Goal: Submit feedback/report problem: Submit feedback/report problem

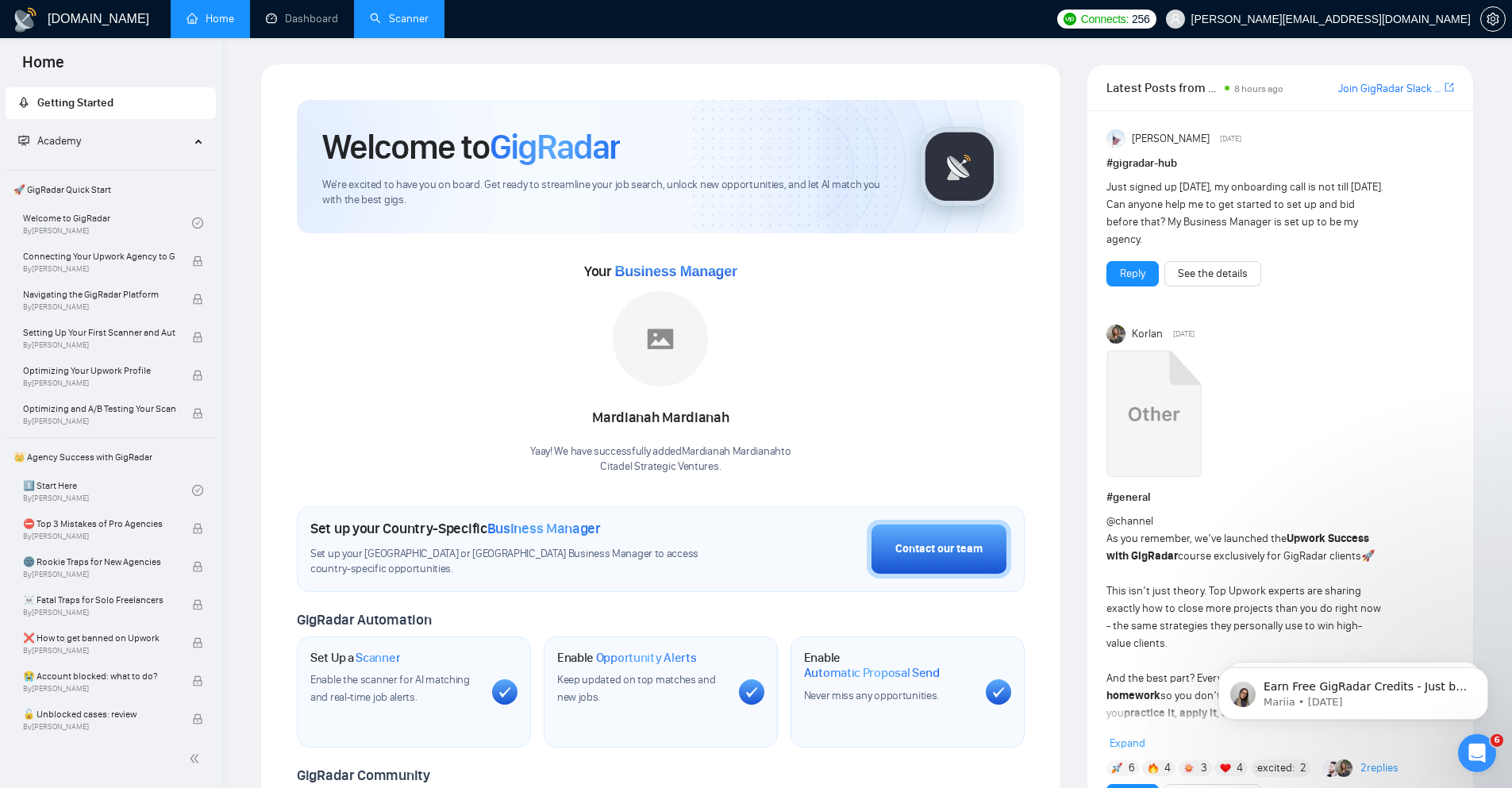
click at [410, 17] on link "Scanner" at bounding box center [399, 19] width 59 height 14
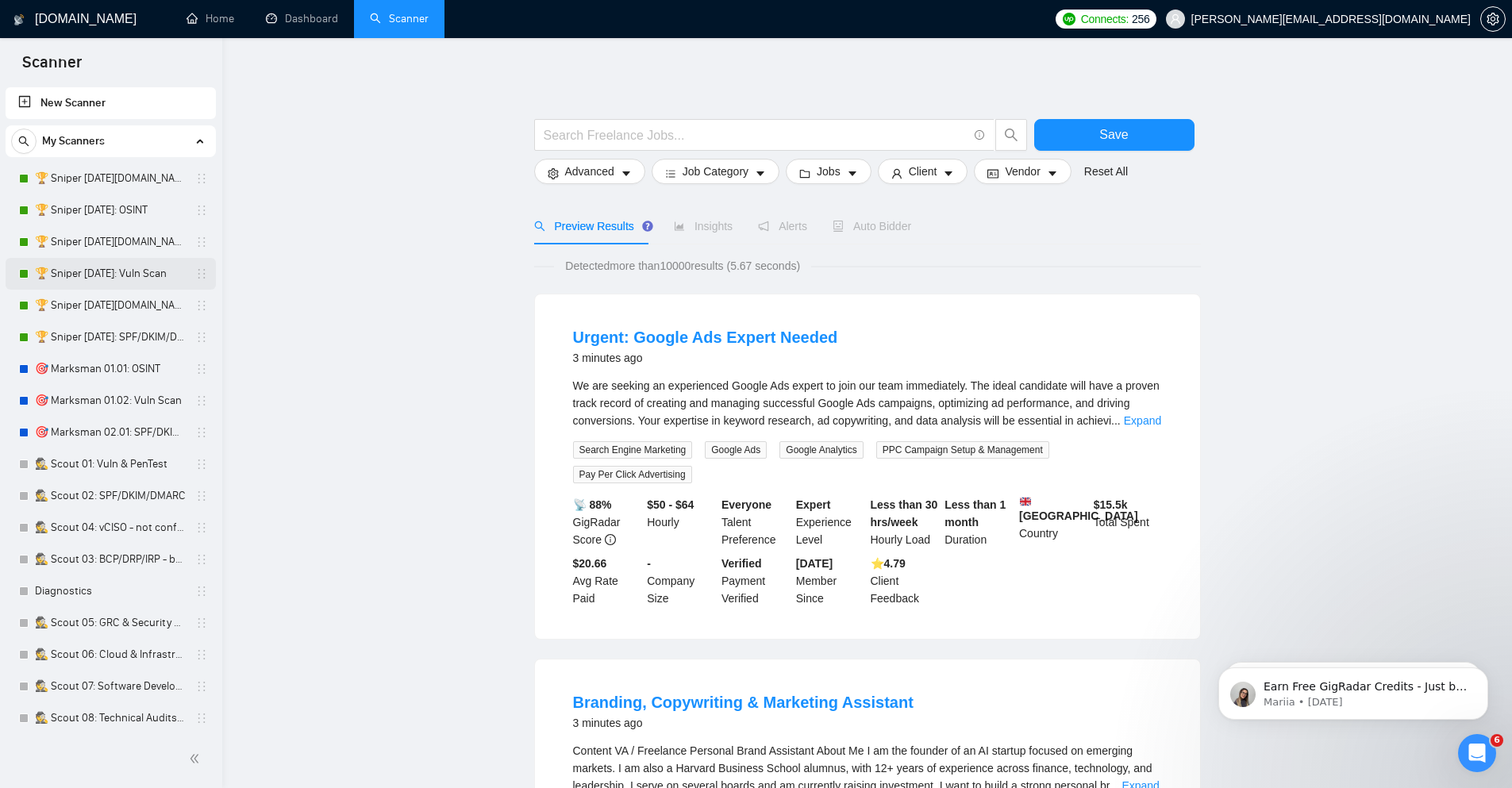
click at [95, 282] on link "🏆 Sniper [DATE]: Vuln Scan" at bounding box center [110, 273] width 151 height 31
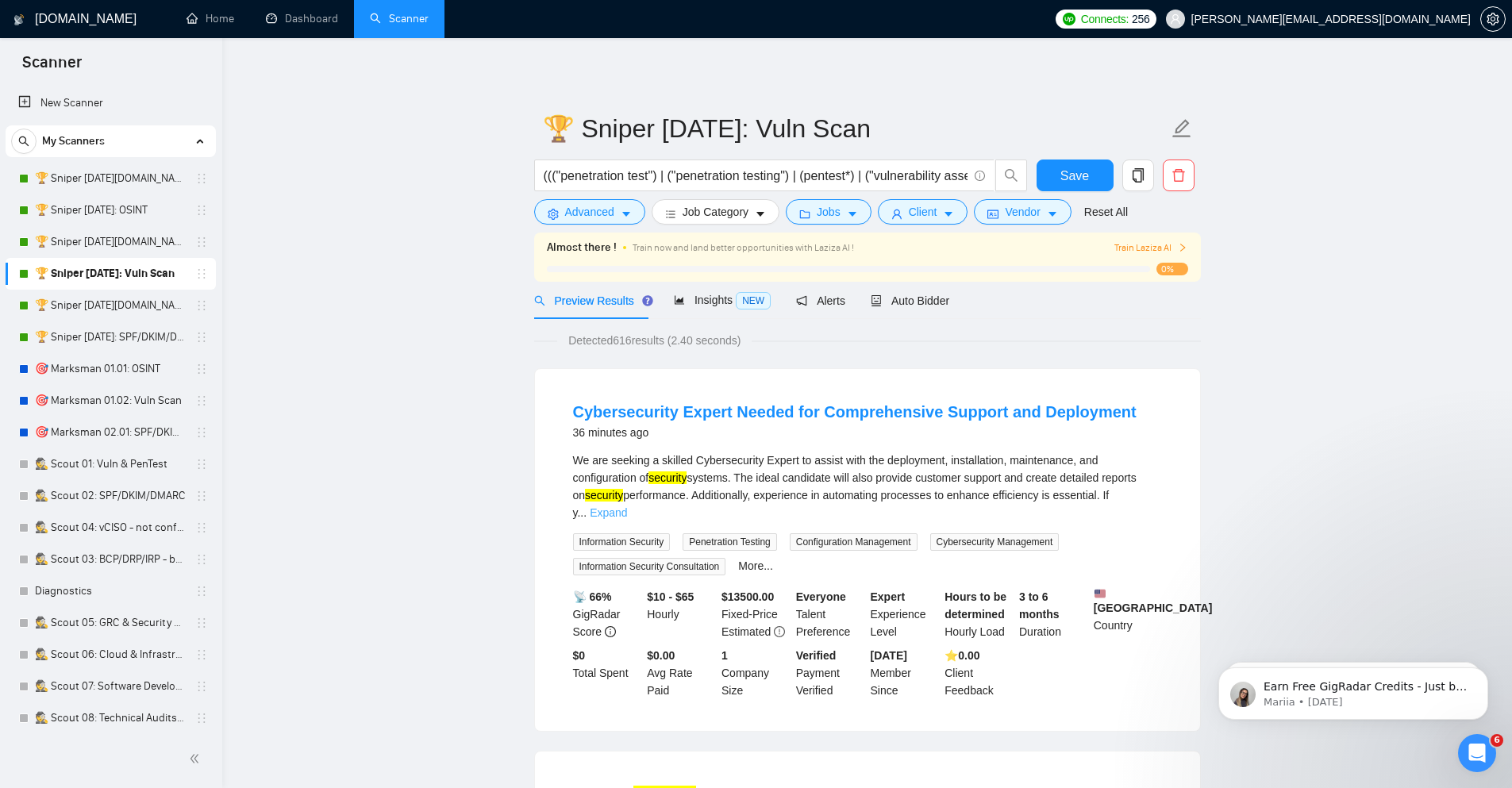
click at [627, 506] on link "Expand" at bounding box center [609, 512] width 37 height 13
click at [914, 308] on div "Auto Bidder" at bounding box center [911, 301] width 79 height 18
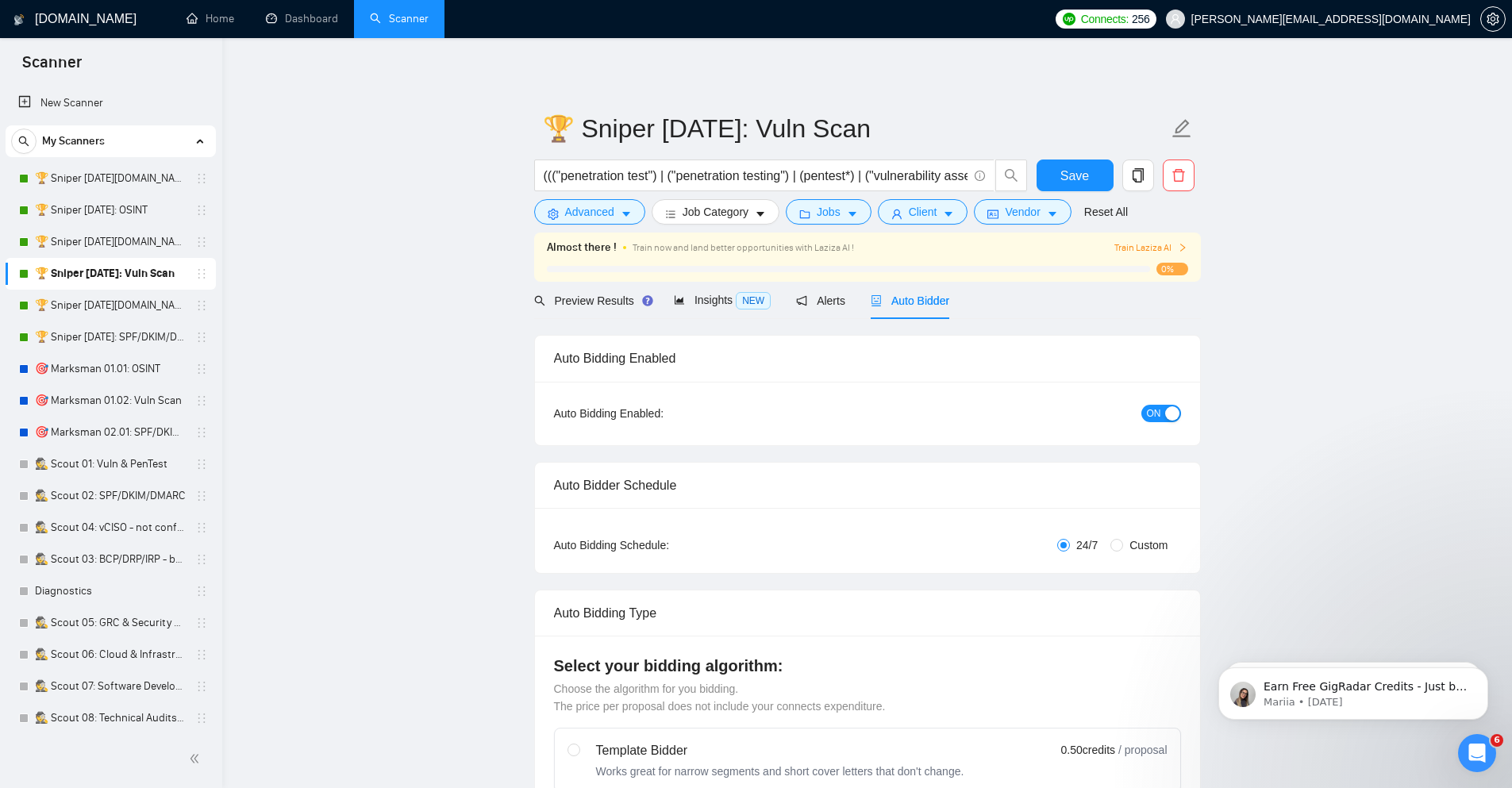
checkbox input "true"
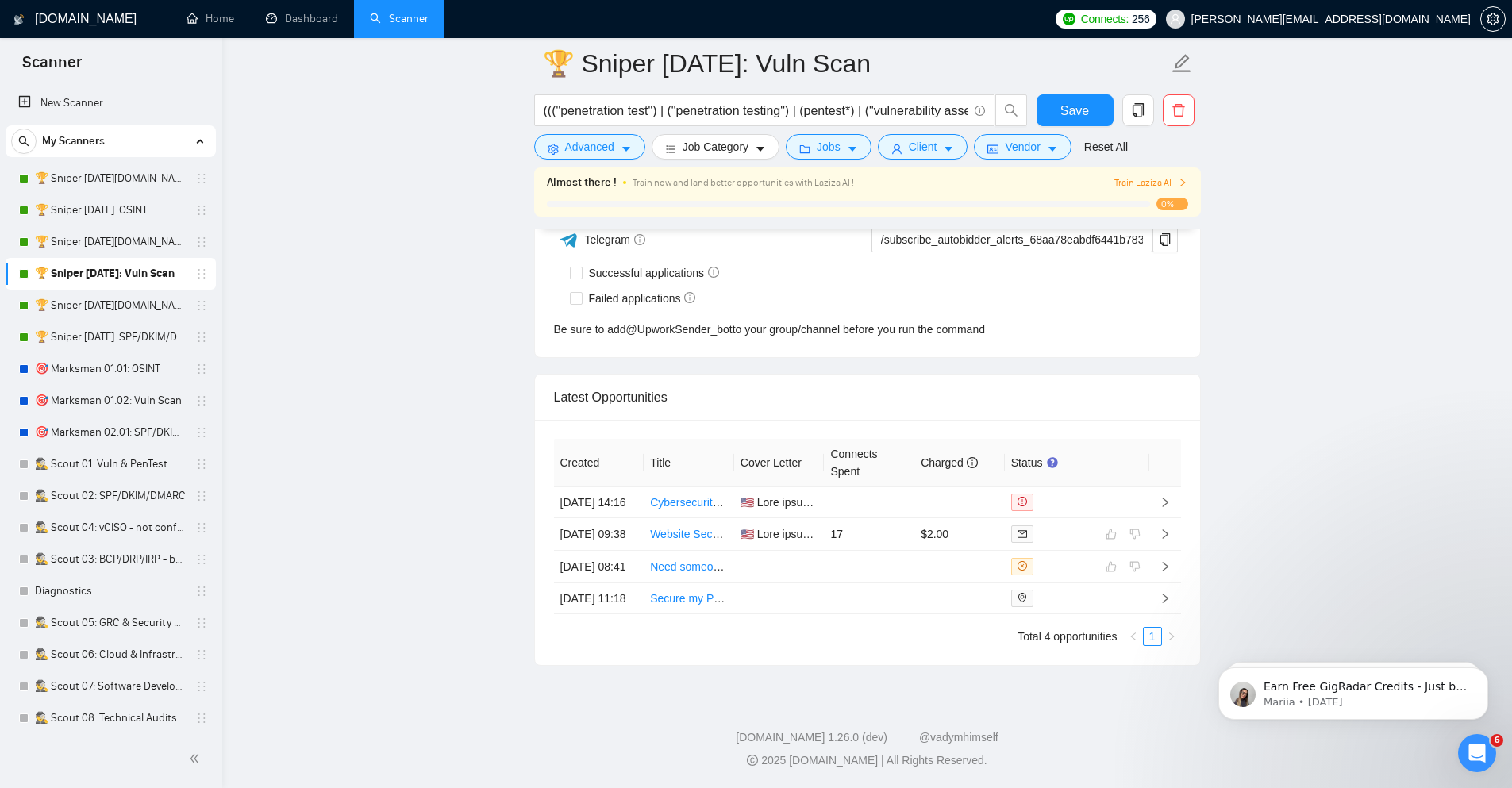
scroll to position [4087, 0]
click at [1171, 487] on td at bounding box center [1165, 503] width 31 height 31
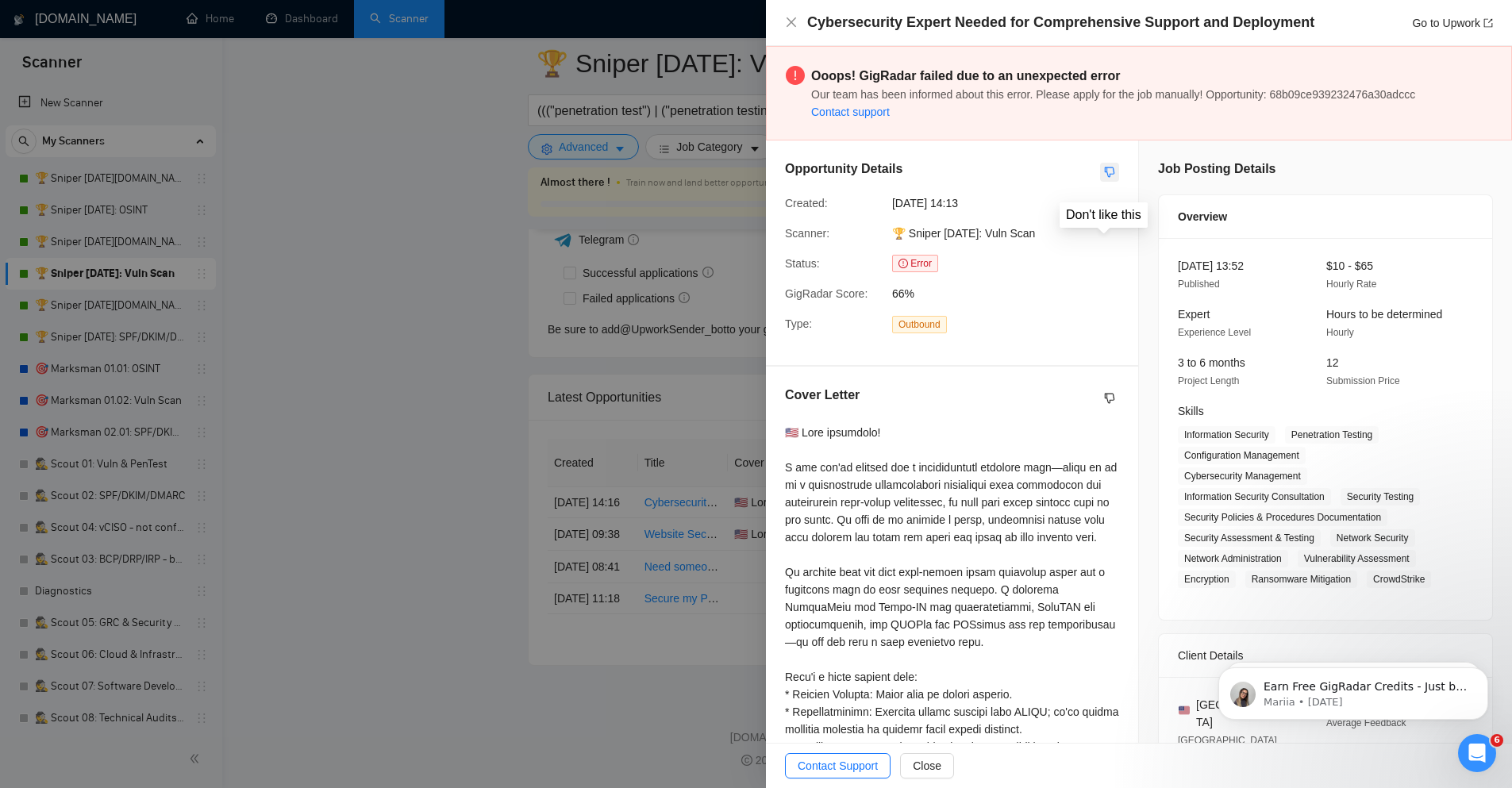
click at [1105, 170] on icon "dislike" at bounding box center [1110, 172] width 10 height 10
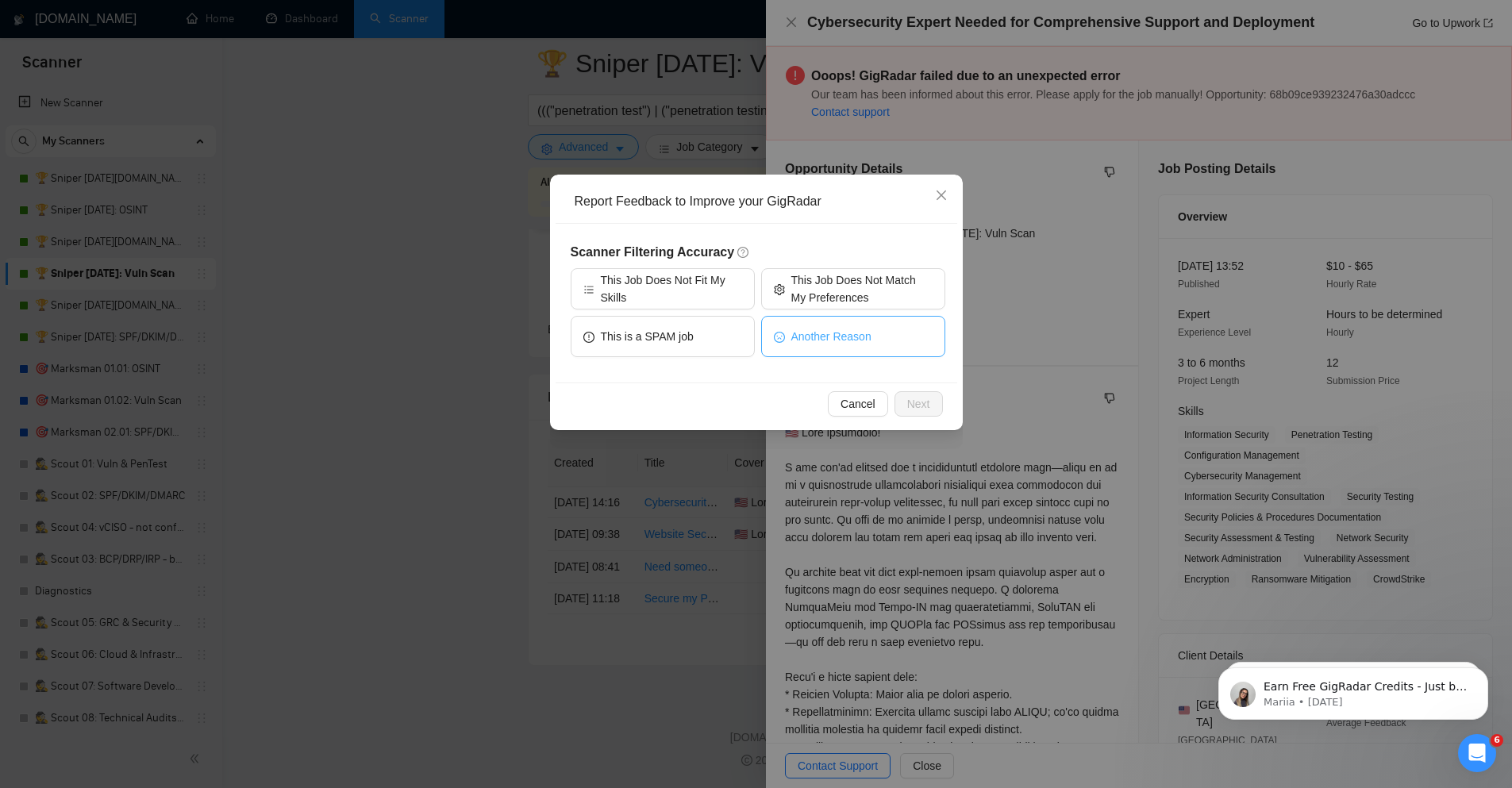
click at [874, 348] on button "Another Reason" at bounding box center [854, 336] width 185 height 41
click at [924, 406] on span "Next" at bounding box center [919, 404] width 23 height 18
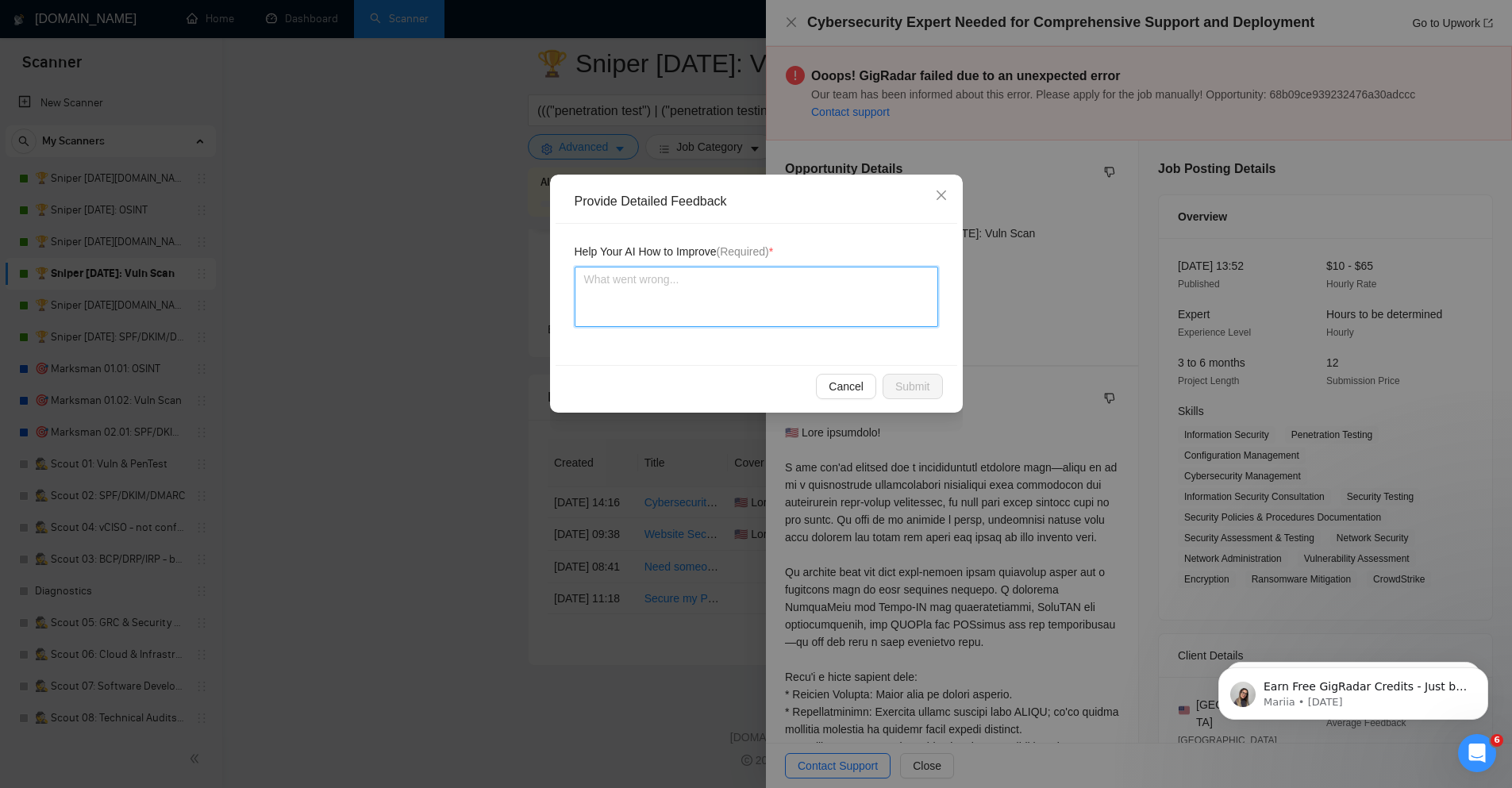
click at [675, 290] on textarea at bounding box center [756, 297] width 363 height 60
type textarea "T"
type textarea "Th"
type textarea "Thi"
type textarea "This"
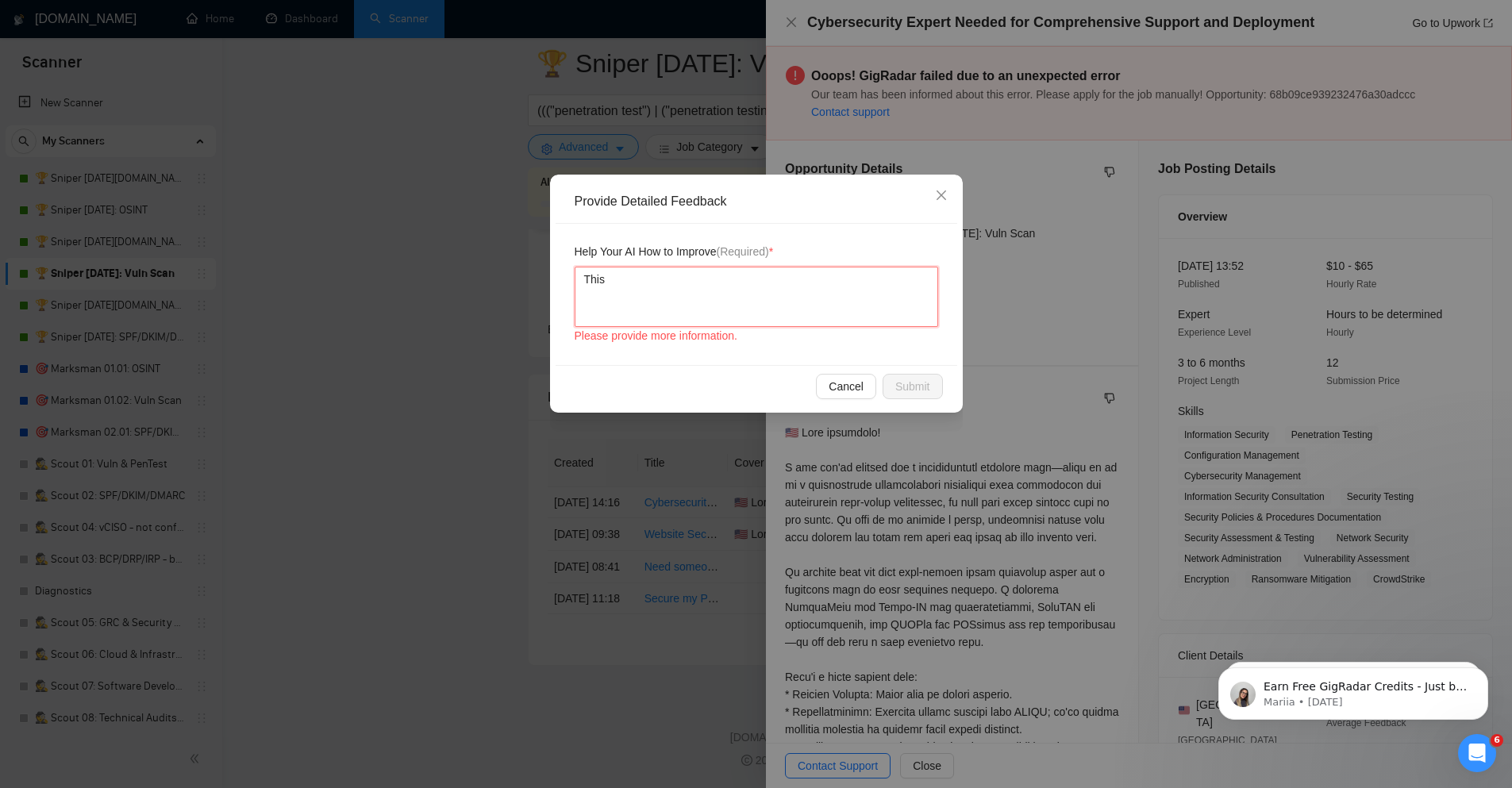
type textarea "This"
type textarea "This i"
type textarea "This is"
type textarea "This is no"
type textarea "This is not"
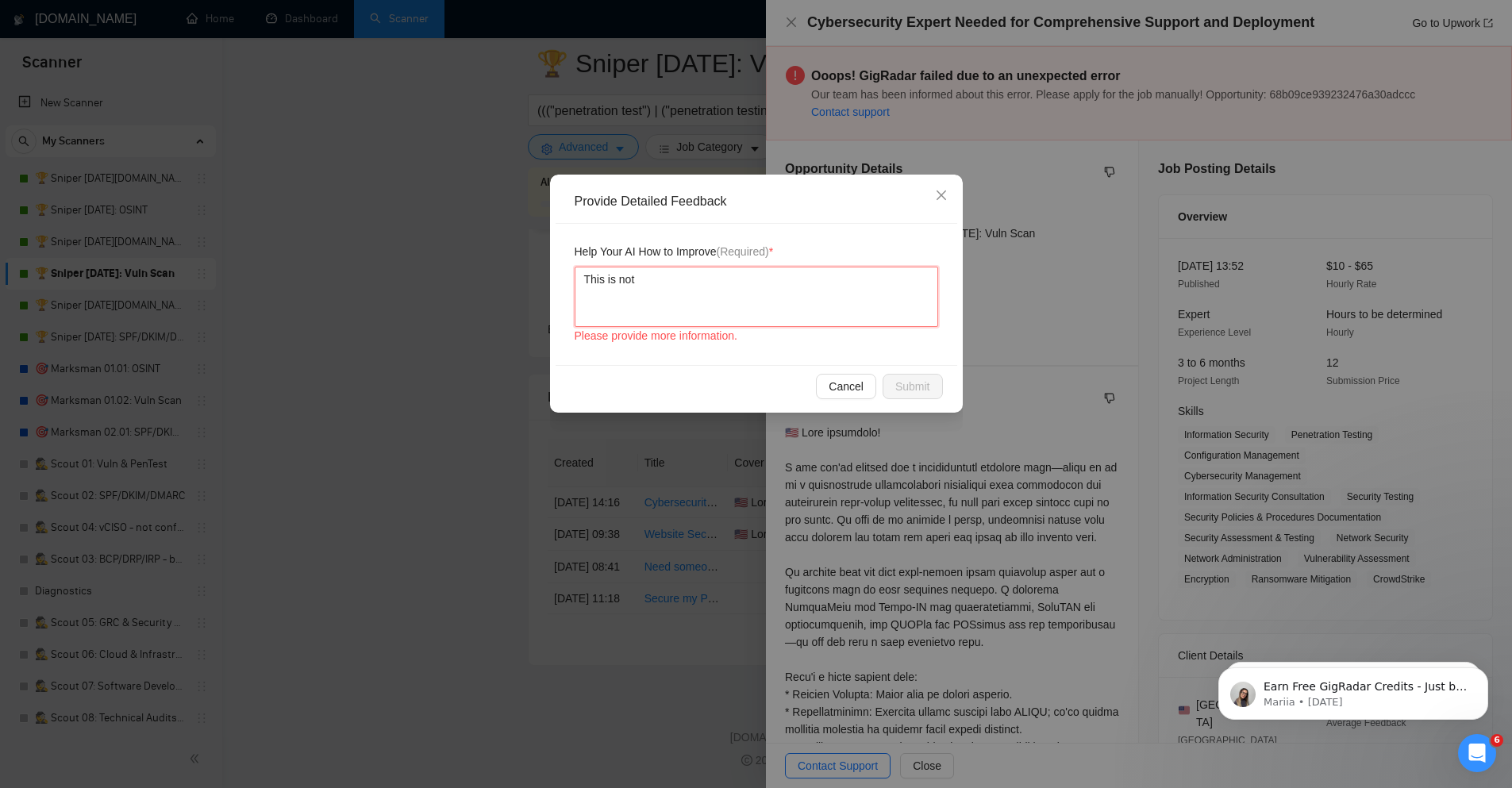
type textarea "This is not a"
type textarea "This is not a v"
type textarea "This is not a vu"
type textarea "This is not a vul"
type textarea "This is not a vuln"
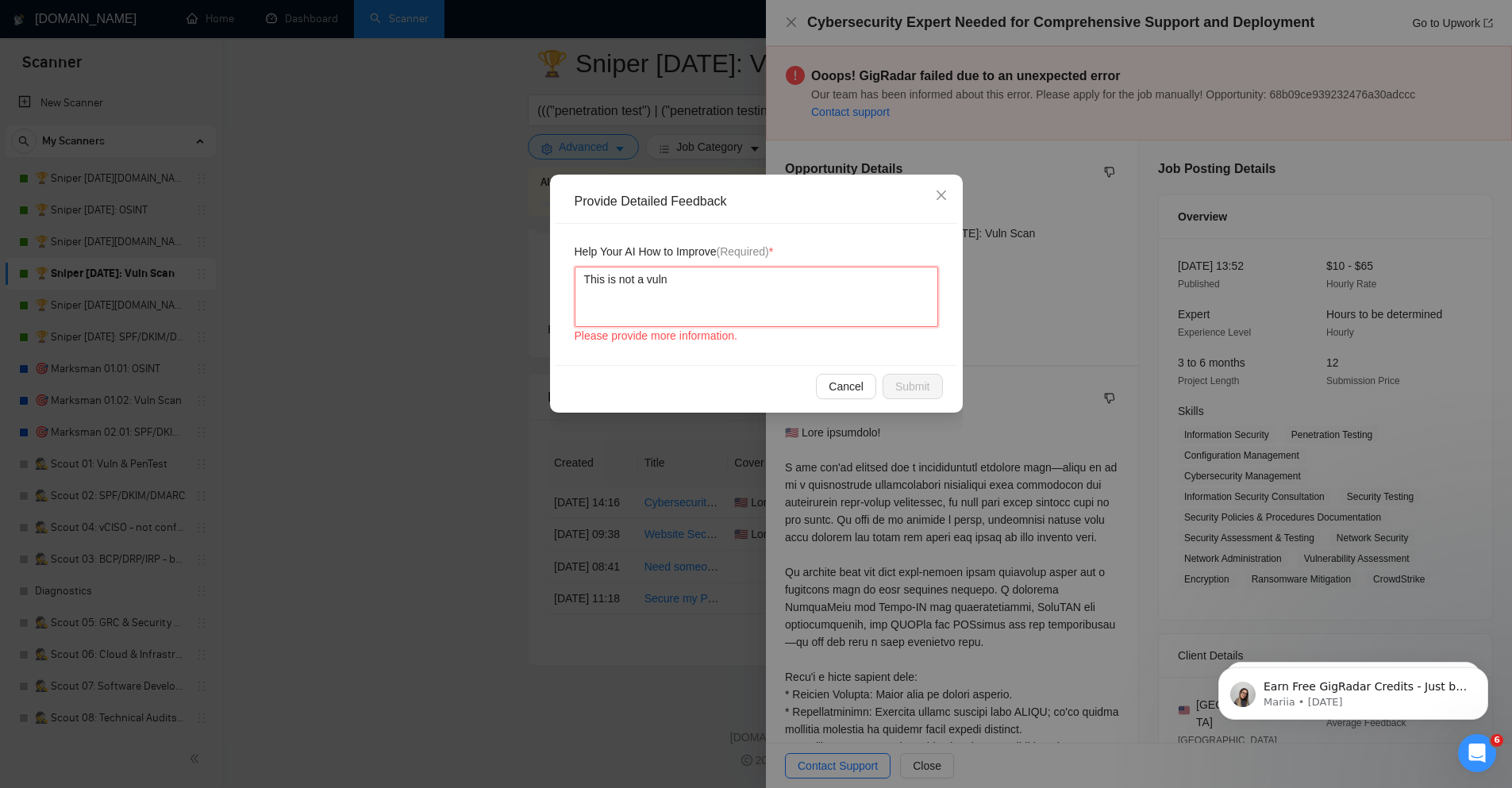
type textarea "This is not a vulne"
type textarea "This is not a vulnera"
type textarea "This is not a vulnerabil"
type textarea "This is not a vulnerabili"
type textarea "This is not a vulnerability"
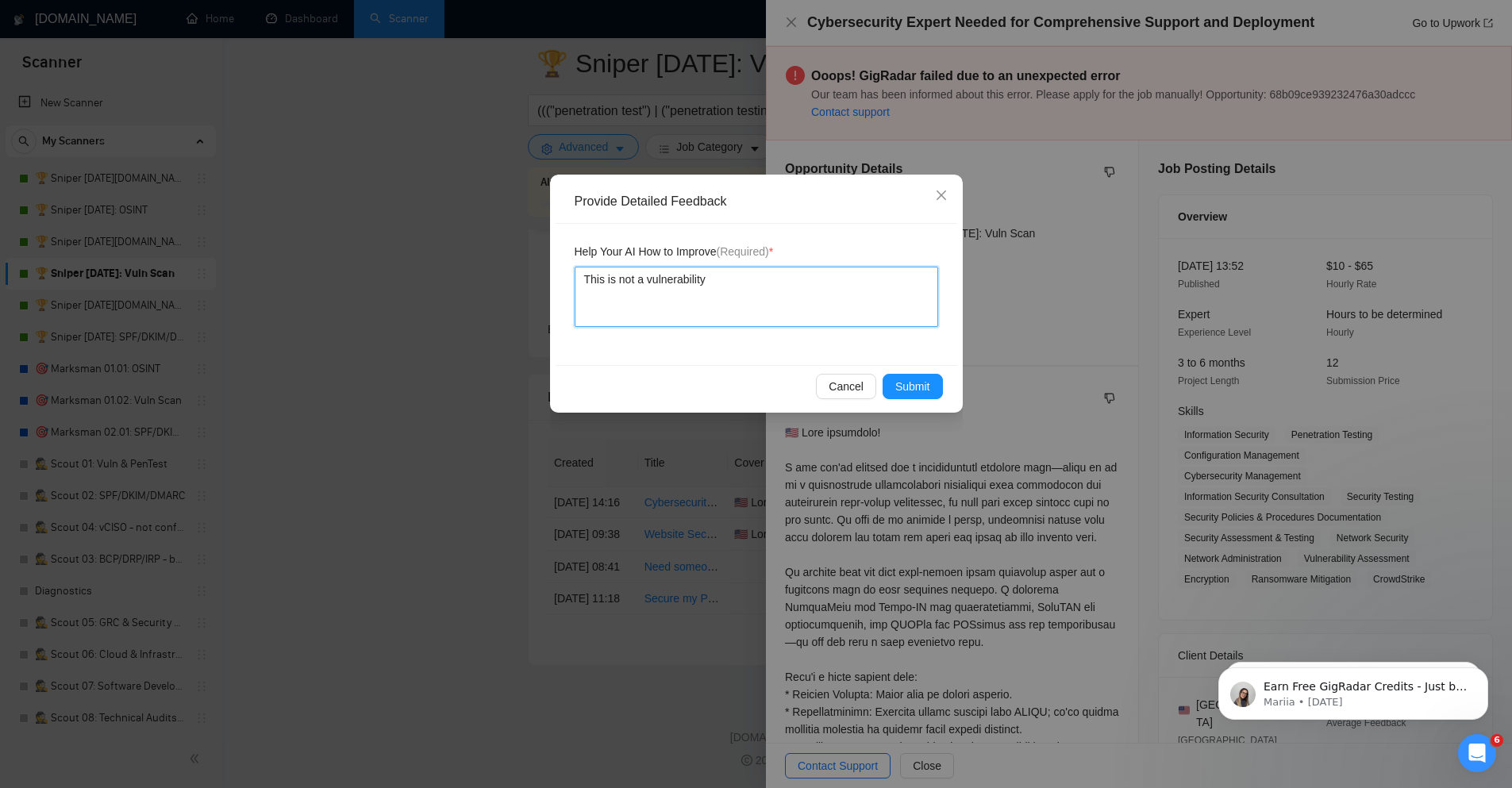
type textarea "This is not a vulnerability"
type textarea "This is not a vulnerability s"
type textarea "This is not a vulnerability sc"
type textarea "This is not a vulnerability scan"
type textarea "This is not a vulnerability scan j"
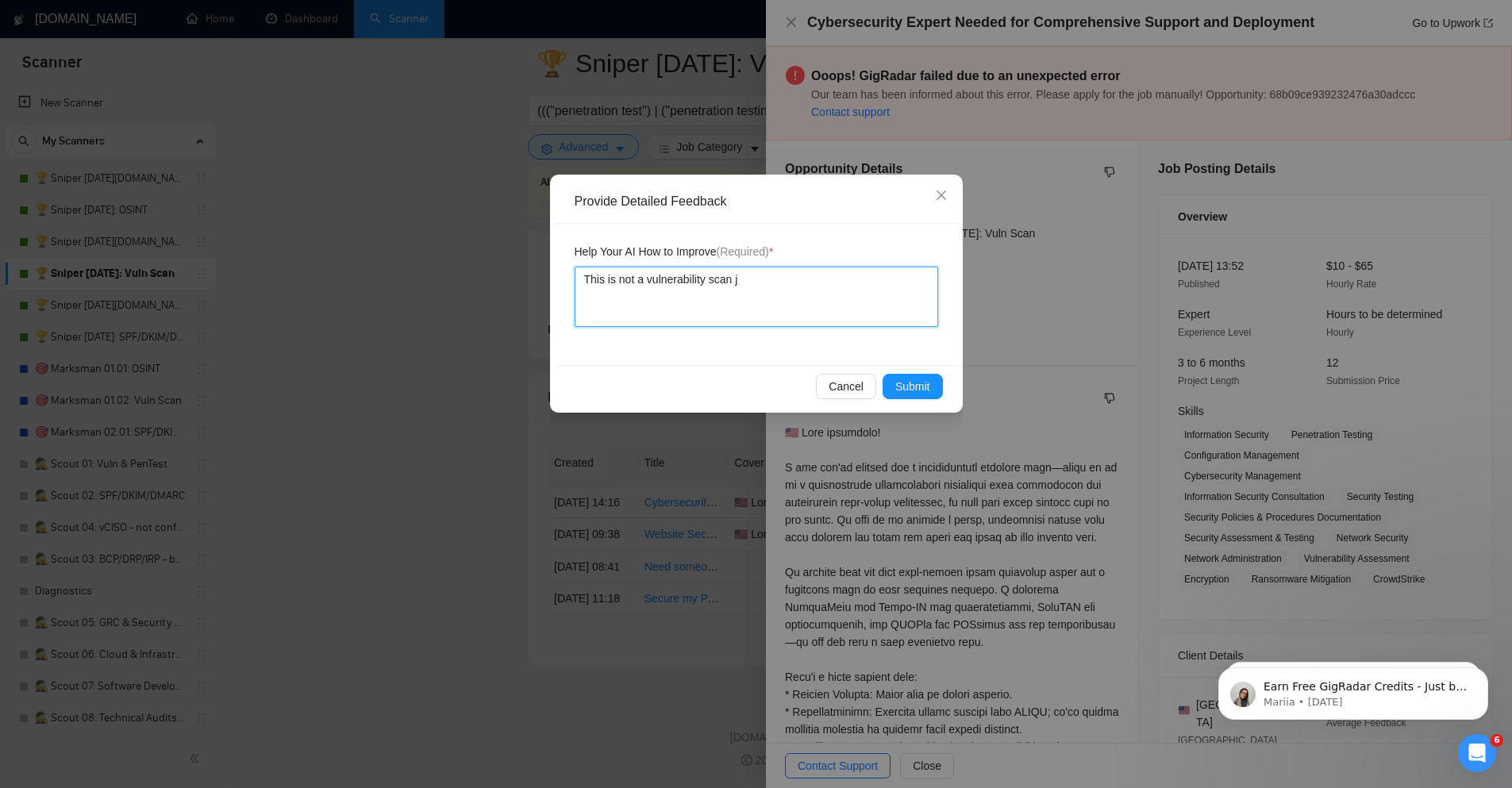
type textarea "This is not a vulnerability scan jo"
type textarea "This is not a vulnerability scan job"
type textarea "This is not a vulnerability scan job w"
type textarea "This is not a vulnerability scan job whi"
type textarea "This is not a vulnerability scan job whic"
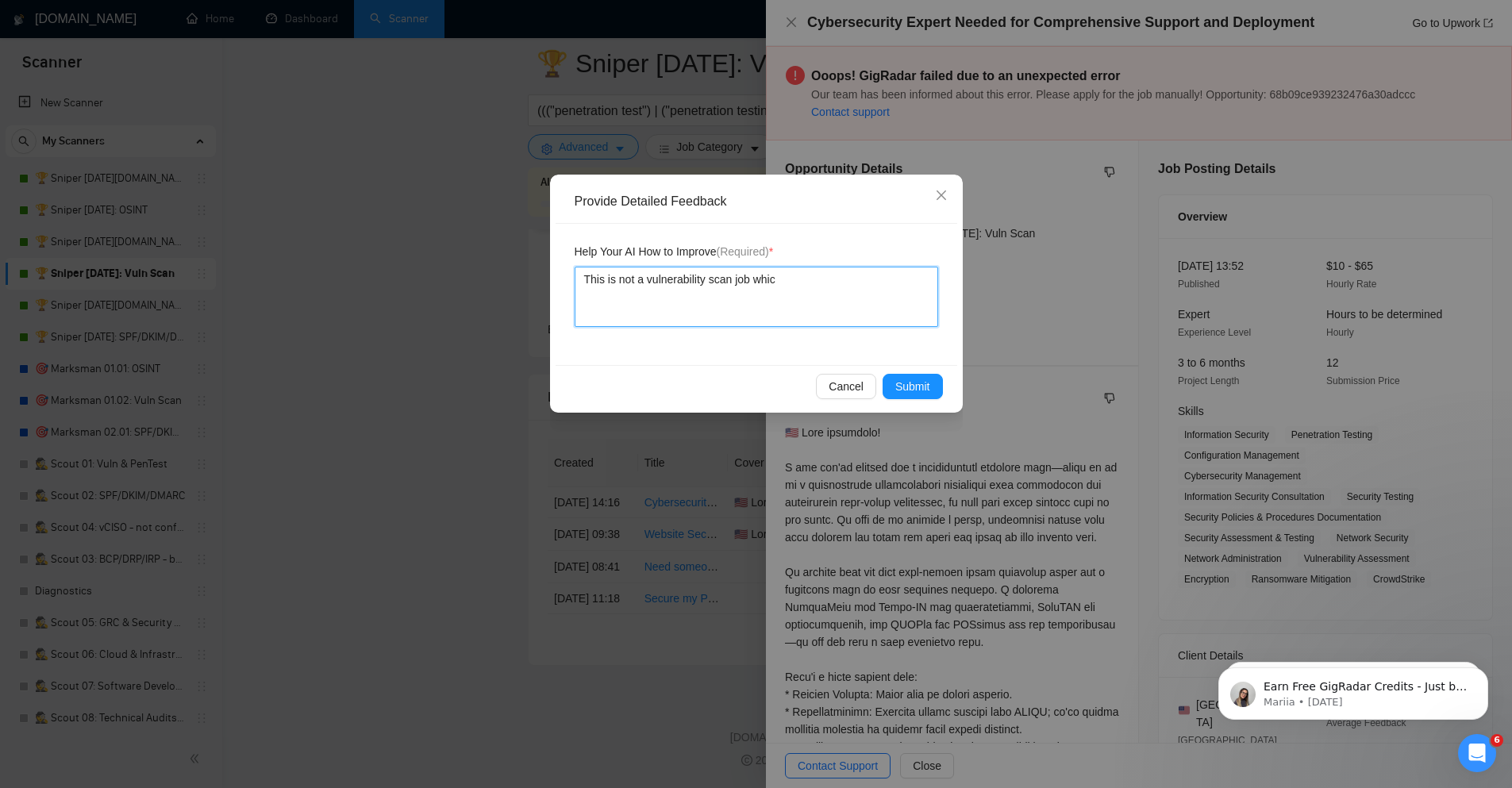
type textarea "This is not a vulnerability scan job which"
type textarea "This is not a vulnerability scan job which is"
type textarea "This is not a vulnerability scan job which is w"
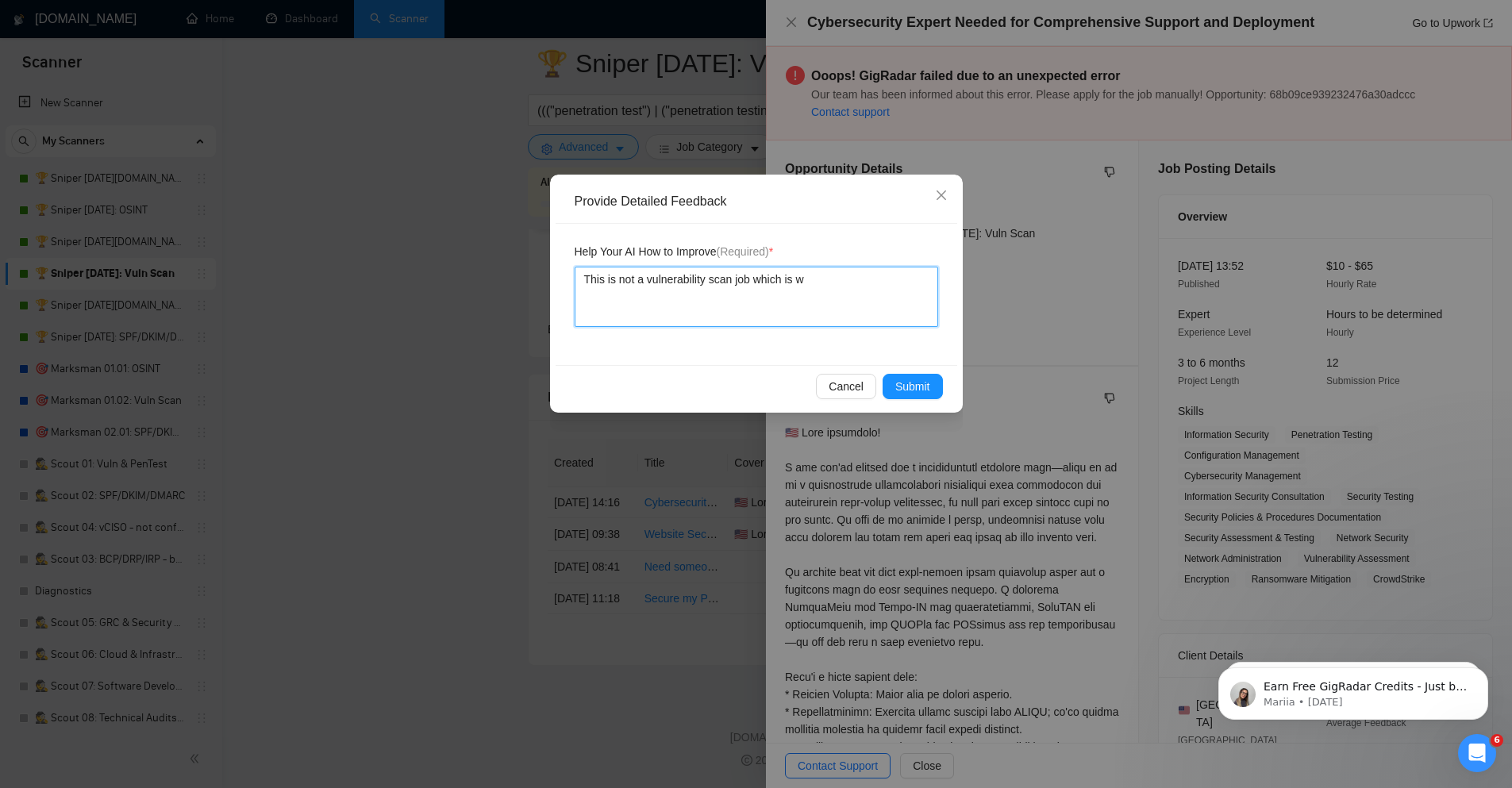
type textarea "This is not a vulnerability scan job which is wh"
type textarea "This is not a vulnerability scan job which is wha"
type textarea "This is not a vulnerability scan job which is what"
type textarea "This is not a vulnerability scan job which is what t"
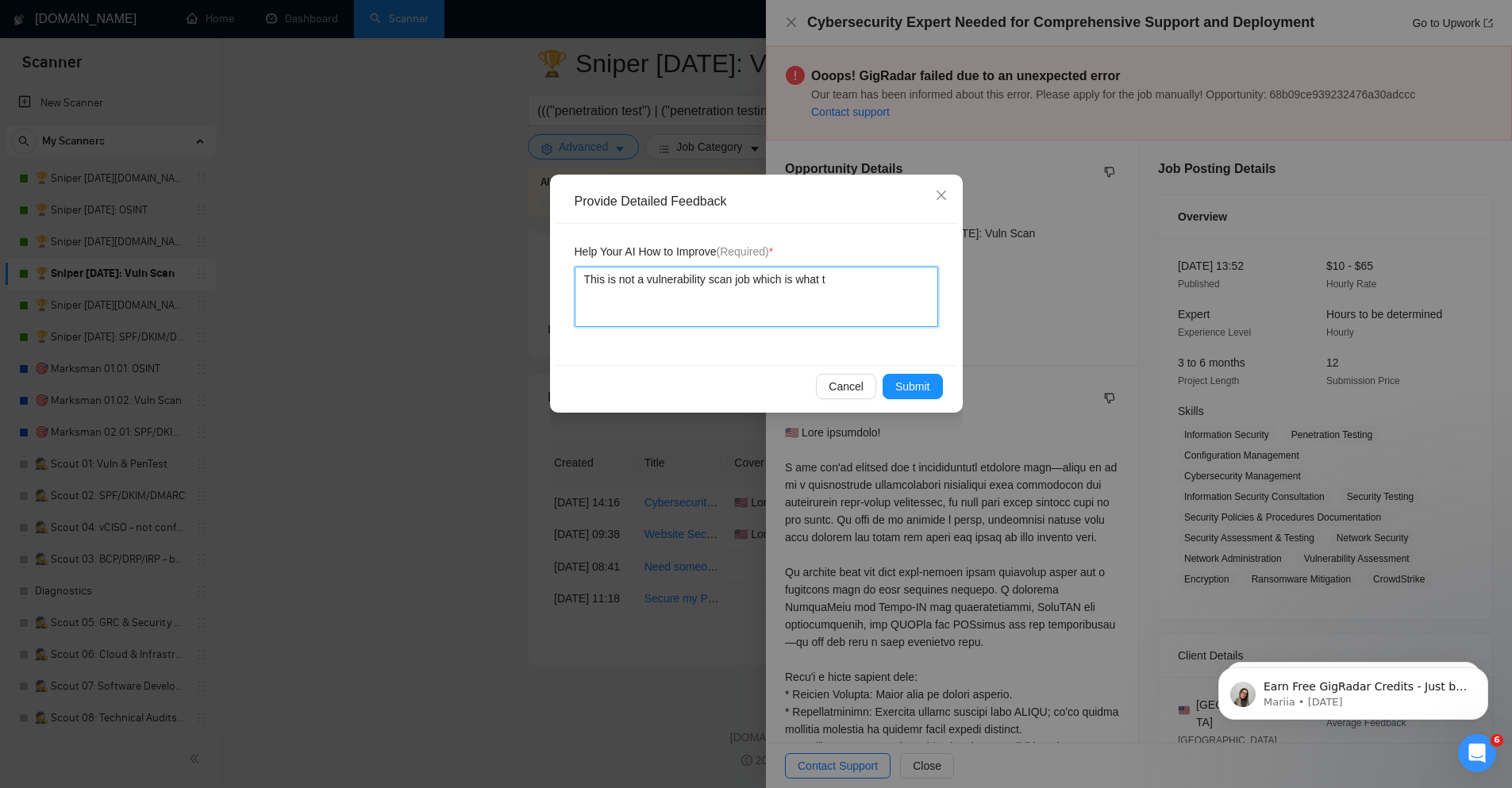
type textarea "This is not a vulnerability scan job which is what th"
type textarea "This is not a vulnerability scan job which is what this"
type textarea "This is not a vulnerability scan job which is what this s"
type textarea "This is not a vulnerability scan job which is what this sc"
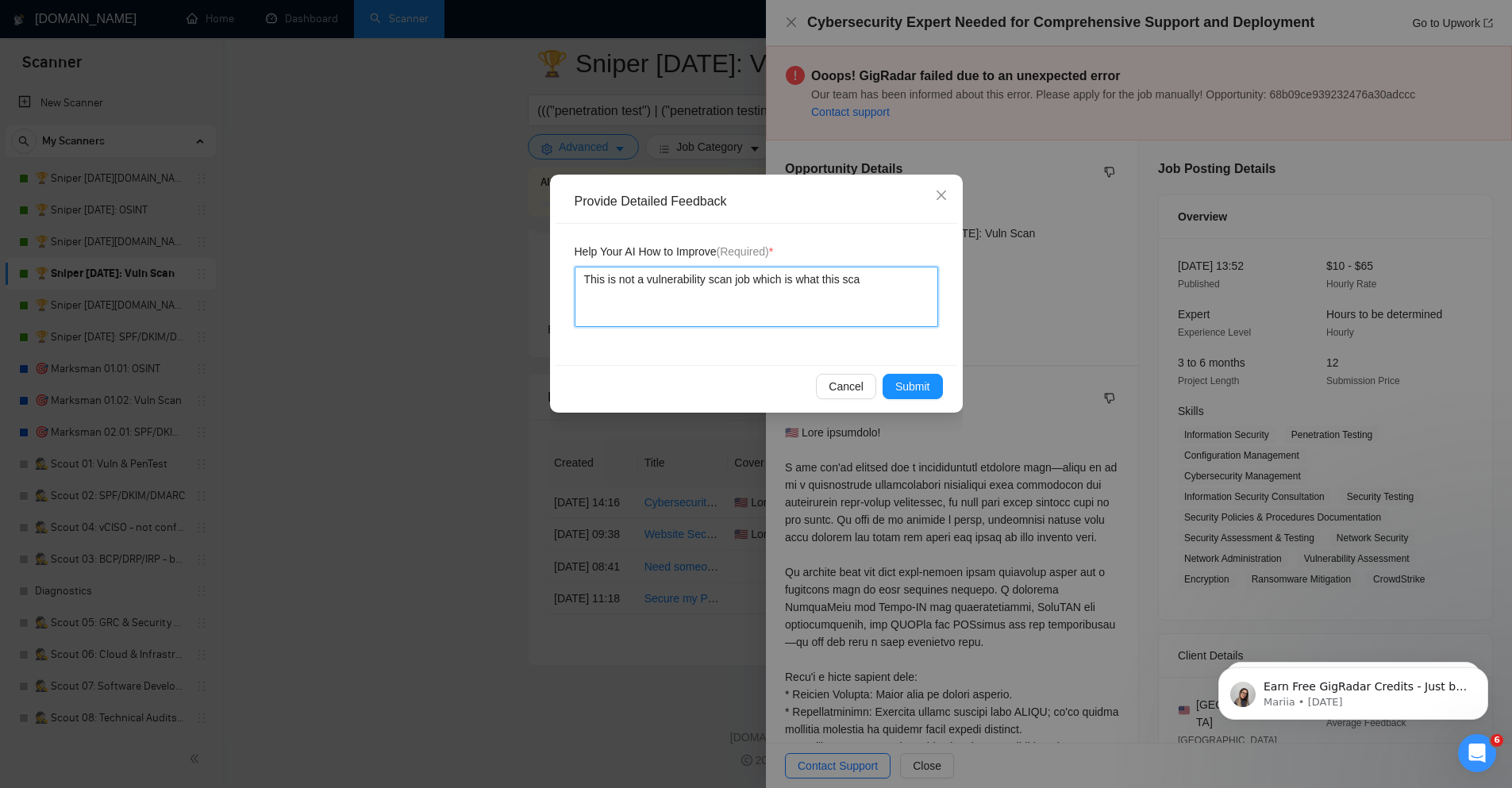
type textarea "This is not a vulnerability scan job which is what this scan"
type textarea "This is not a vulnerability scan job which is what this scann"
type textarea "This is not a vulnerability scan job which is what this scanne"
type textarea "This is not a vulnerability scan job which is what this scanner"
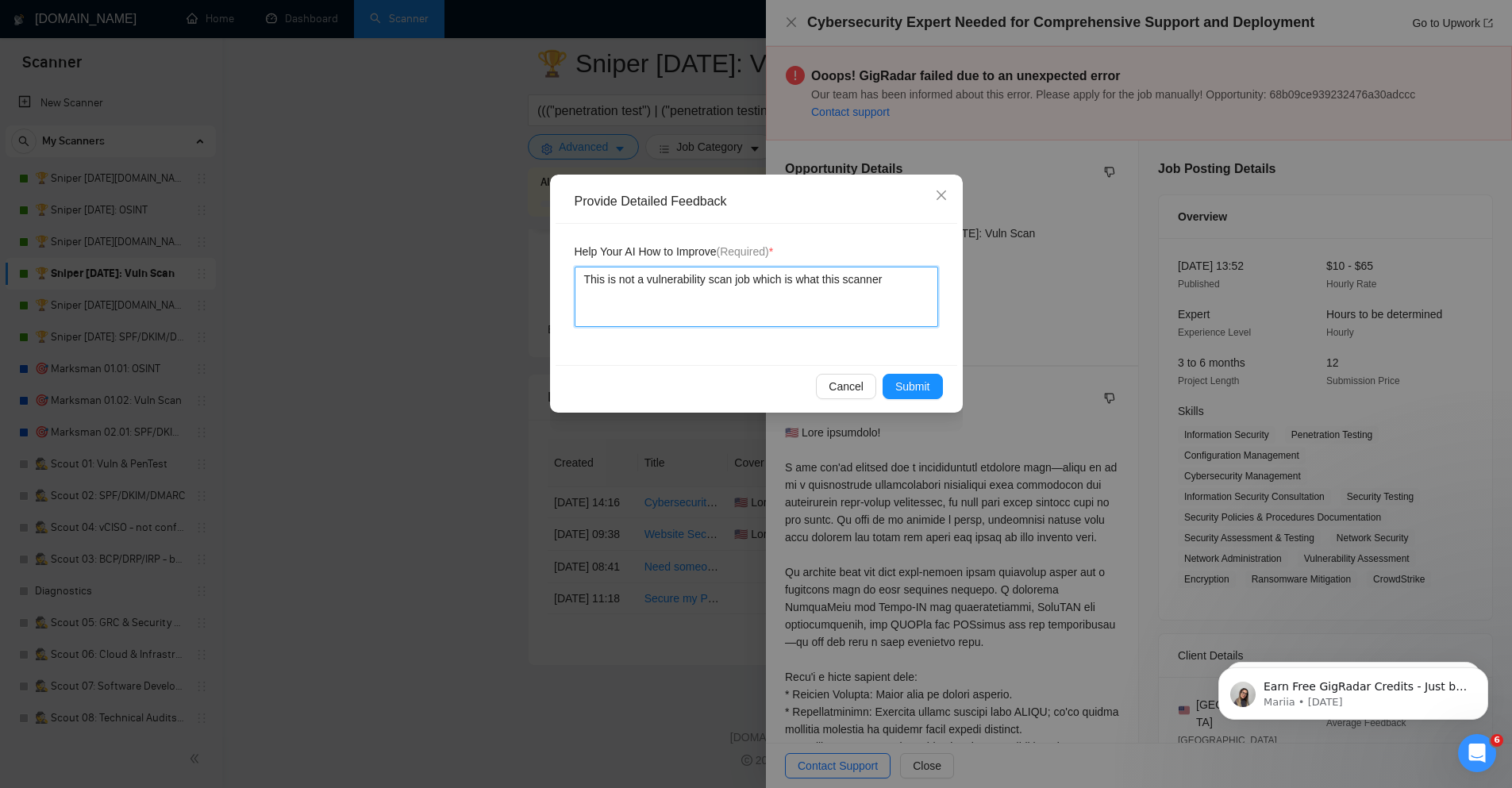
type textarea "This is not a vulnerability scan job which is what this scanner i"
type textarea "This is not a vulnerability scan job which is what this scanner is"
type textarea "This is not a vulnerability scan job which is what this scanner is d"
type textarea "This is not a vulnerability scan job which is what this scanner is de"
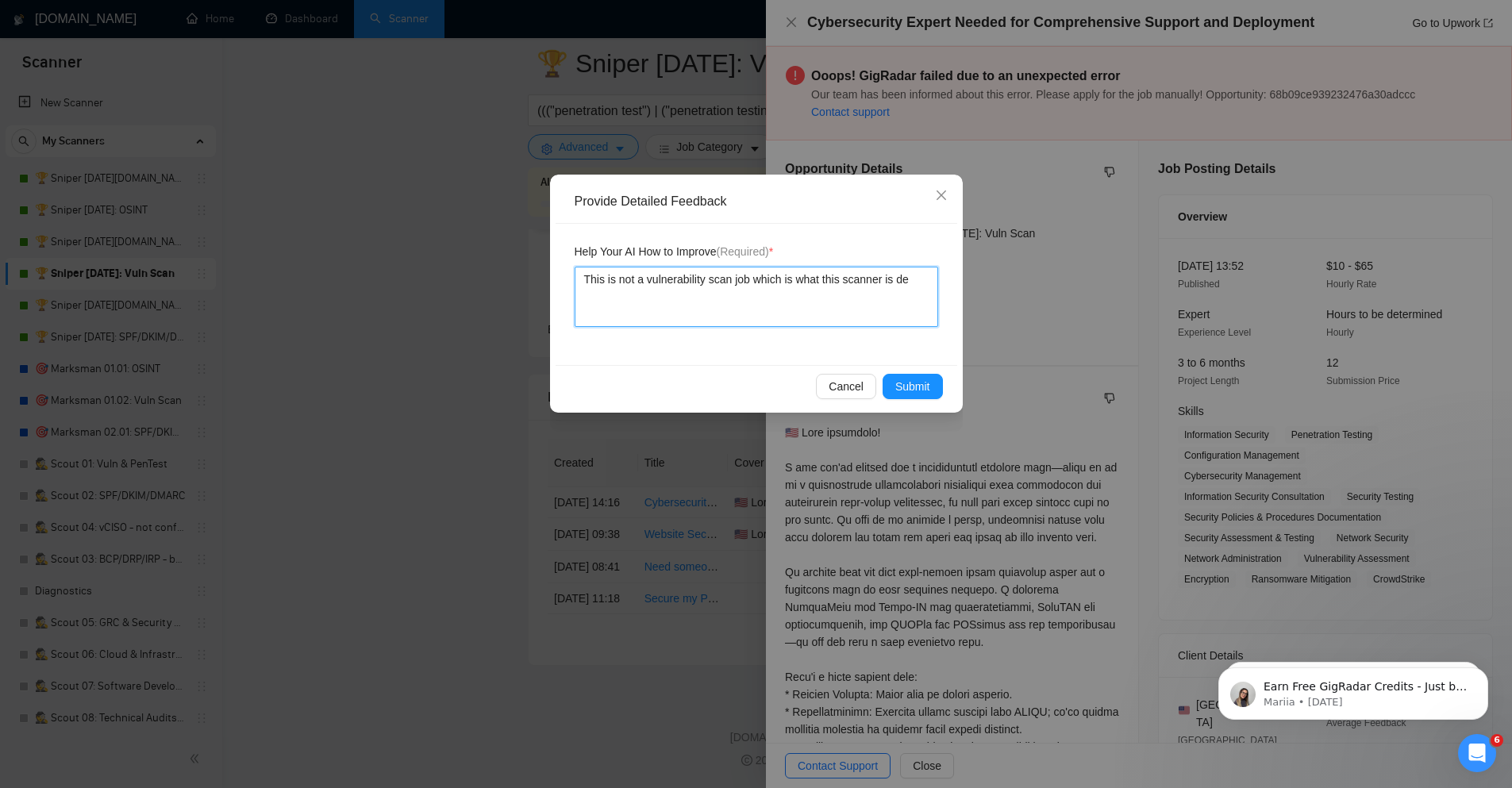
type textarea "This is not a vulnerability scan job which is what this scanner is des"
type textarea "This is not a vulnerability scan job which is what this scanner is desi"
type textarea "This is not a vulnerability scan job which is what this scanner is desig"
type textarea "This is not a vulnerability scan job which is what this scanner is design"
type textarea "This is not a vulnerability scan job which is what this scanner is designe"
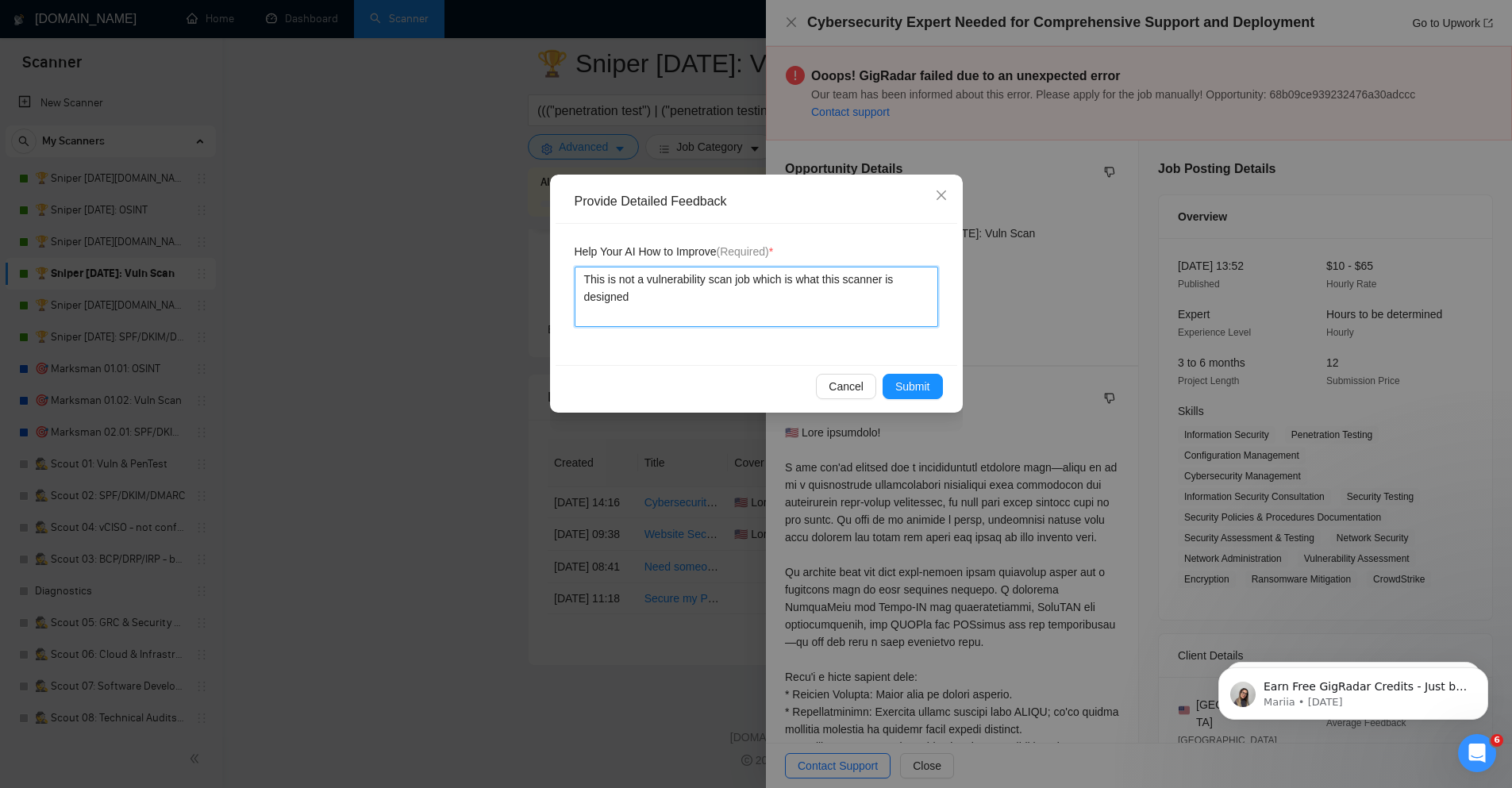
type textarea "This is not a vulnerability scan job which is what this scanner is designed"
type textarea "This is not a vulnerability scan job which is what this scanner is designed t"
type textarea "This is not a vulnerability scan job which is what this scanner is designed to"
type textarea "This is not a vulnerability scan job which is what this scanner is designed to i"
type textarea "This is not a vulnerability scan job which is what this scanner is designed to …"
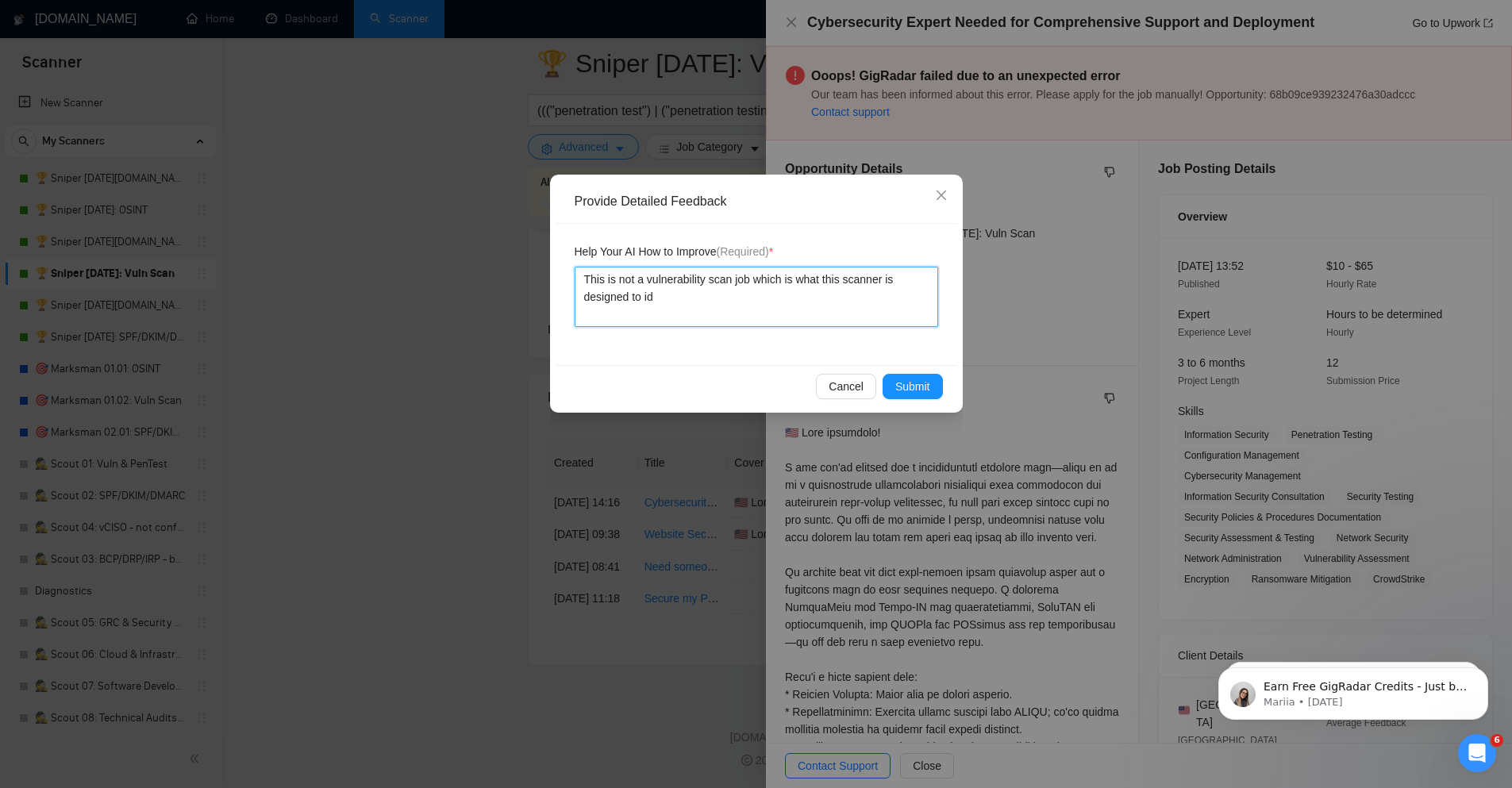
type textarea "This is not a vulnerability scan job which is what this scanner is designed to …"
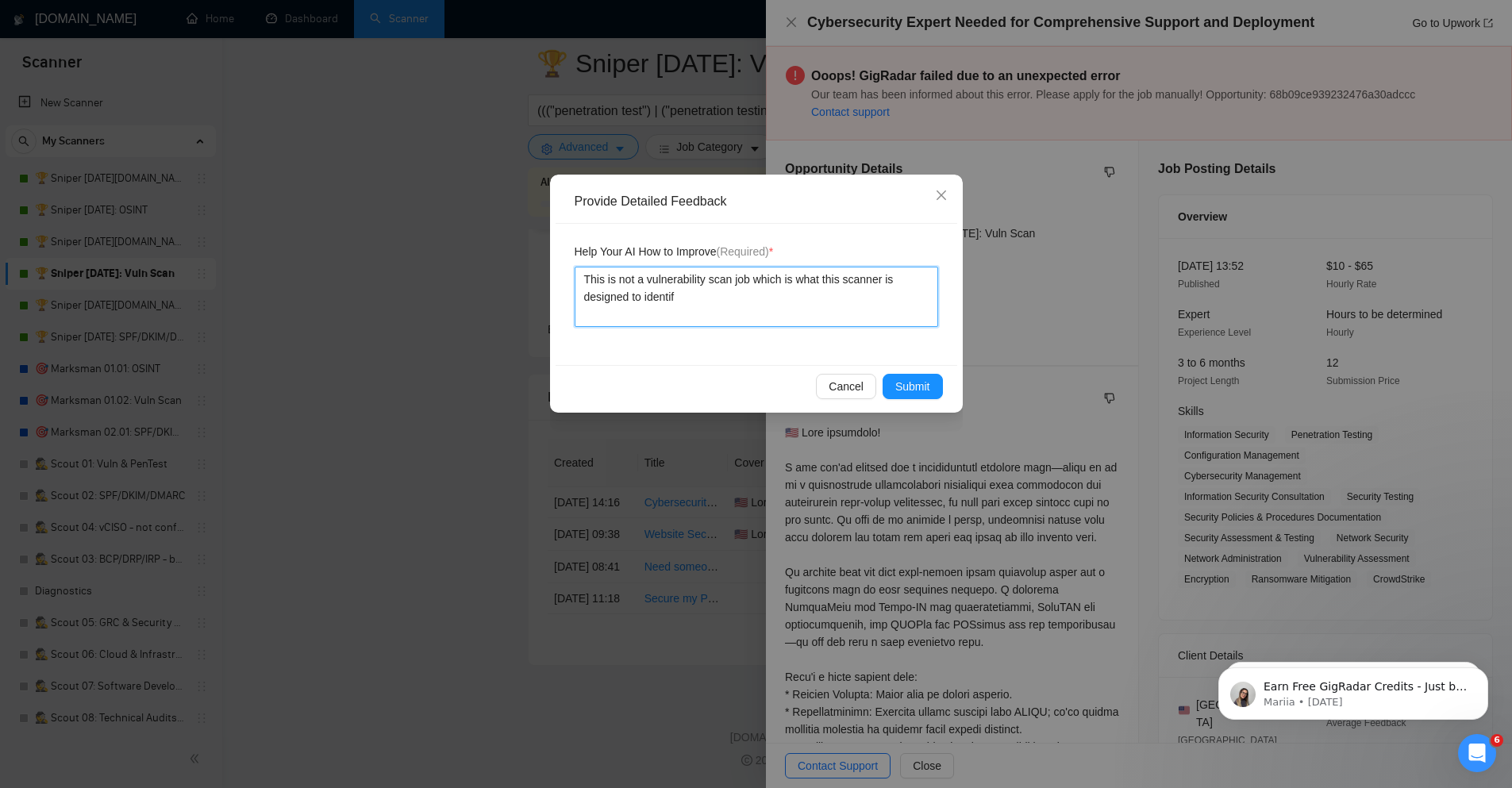
type textarea "This is not a vulnerability scan job which is what this scanner is designed to …"
click at [937, 384] on button "Submit" at bounding box center [912, 387] width 60 height 26
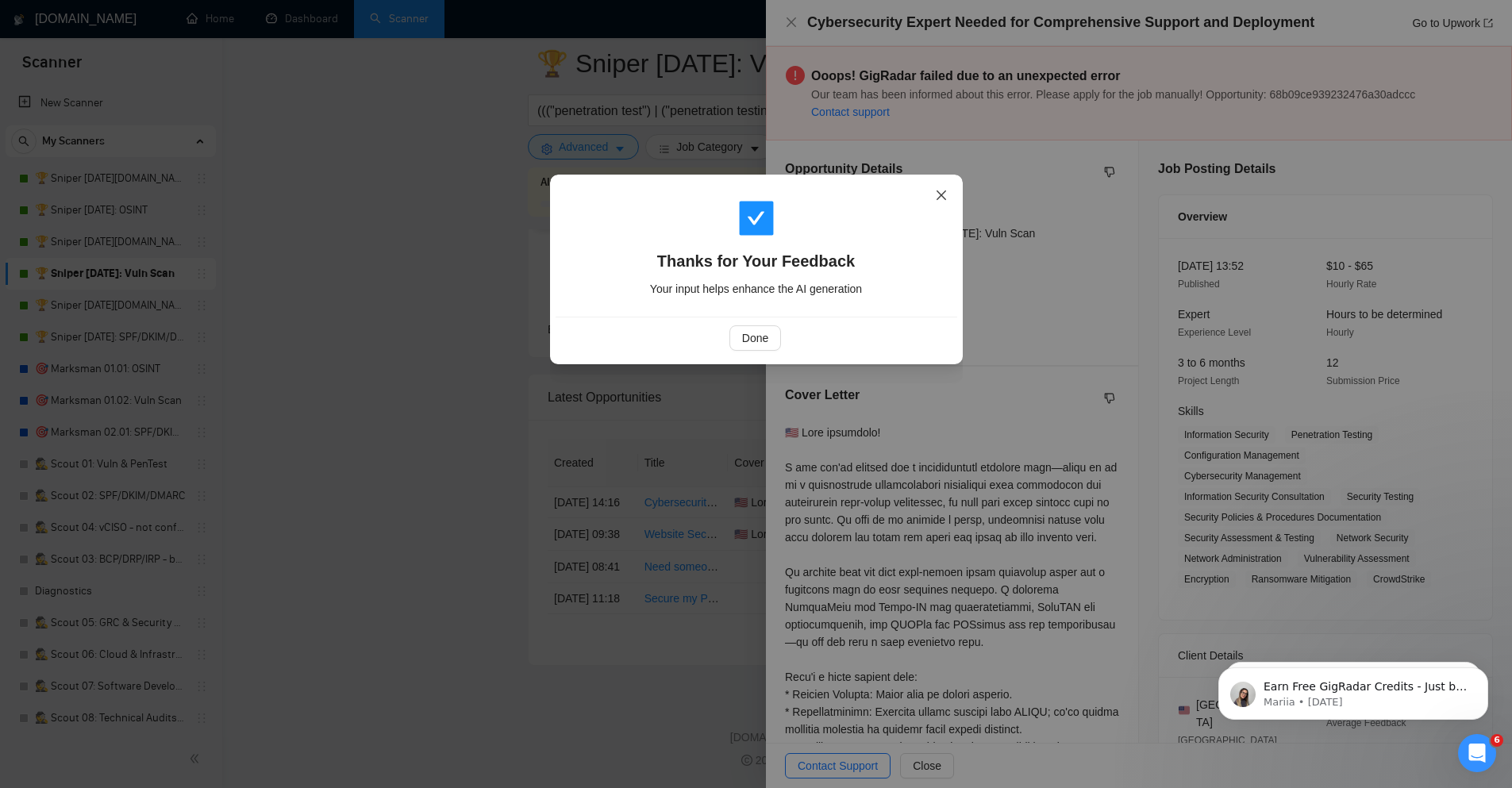
click at [941, 194] on icon "close" at bounding box center [941, 195] width 10 height 10
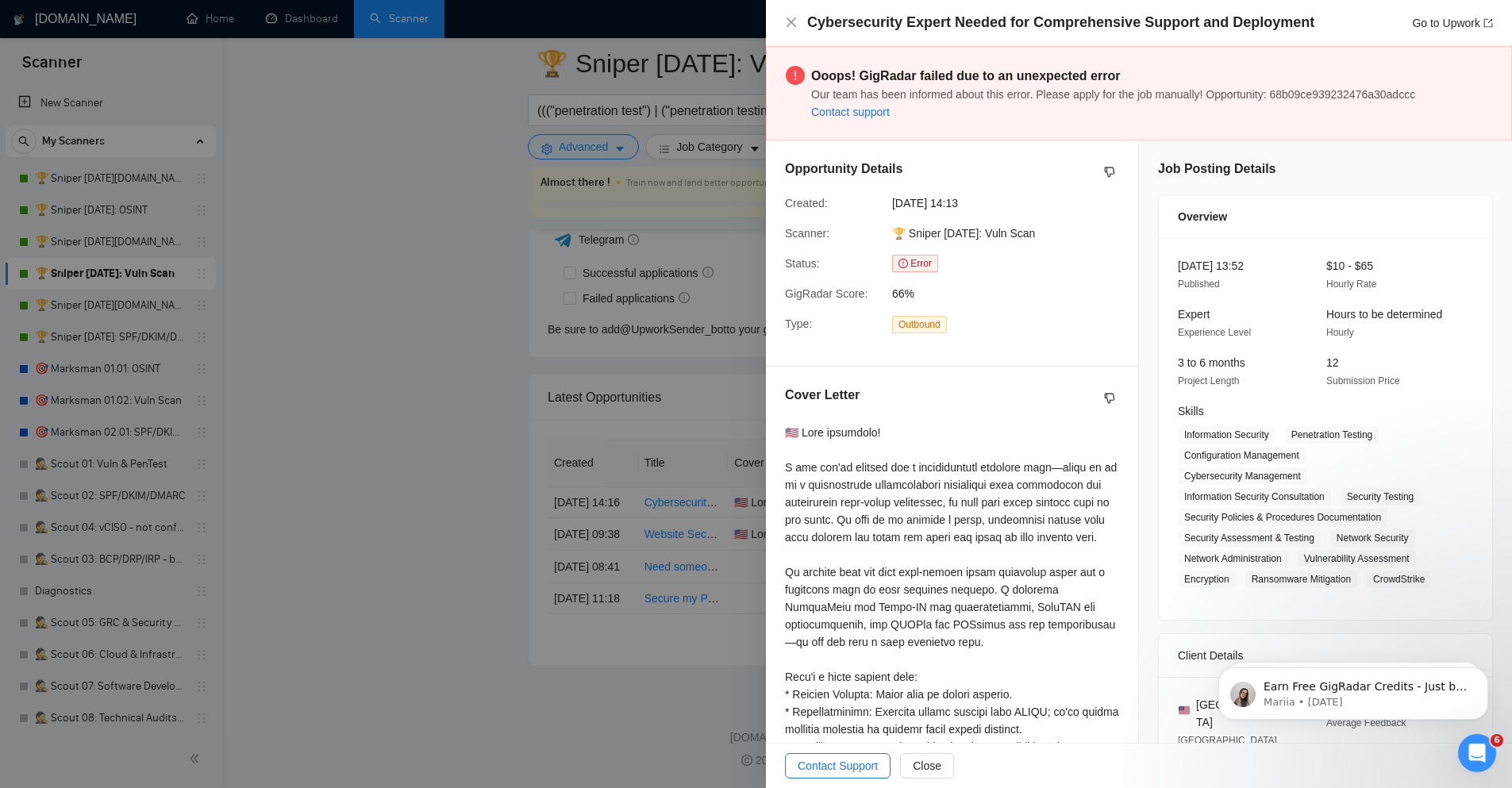
drag, startPoint x: 323, startPoint y: 360, endPoint x: 349, endPoint y: 22, distance: 339.0
click at [323, 361] on div at bounding box center [756, 394] width 1512 height 788
